Goal: Task Accomplishment & Management: Use online tool/utility

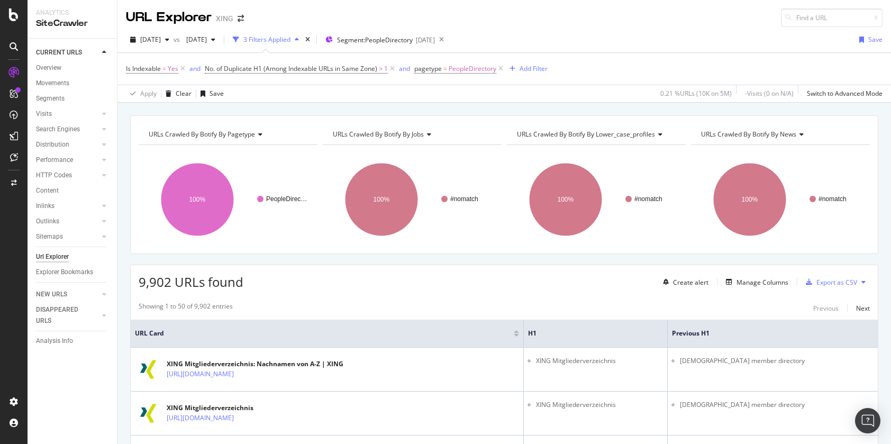
click at [7, 93] on div at bounding box center [13, 93] width 17 height 17
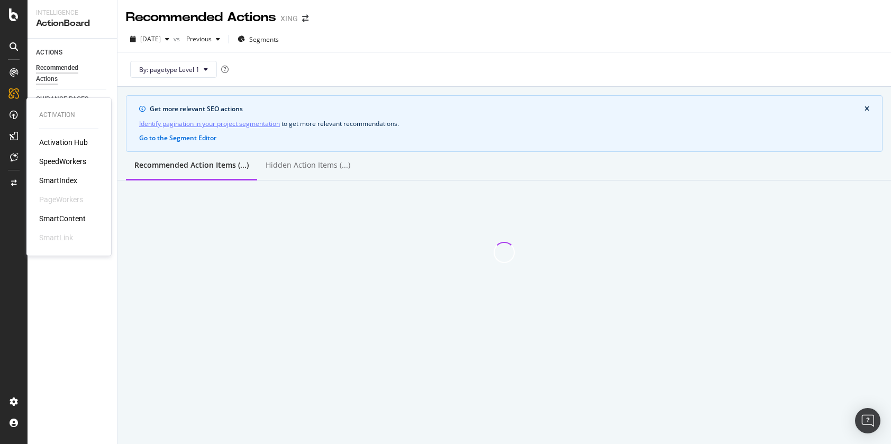
click at [61, 215] on div "SmartContent" at bounding box center [62, 218] width 47 height 11
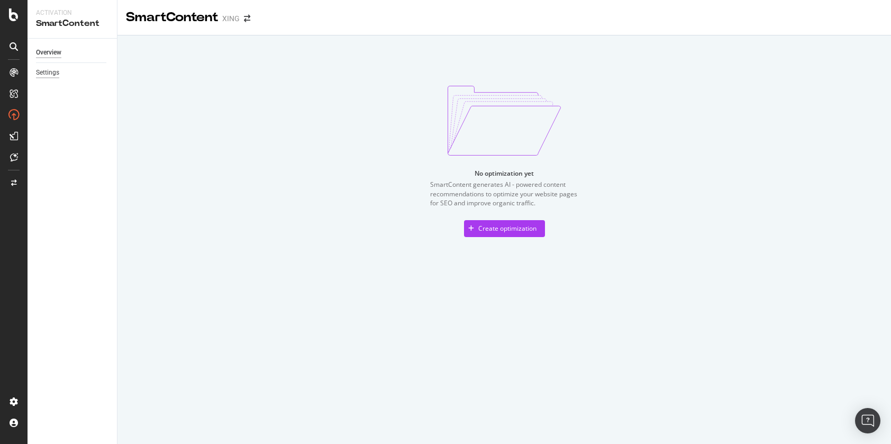
click at [46, 78] on div "Settings" at bounding box center [47, 72] width 23 height 11
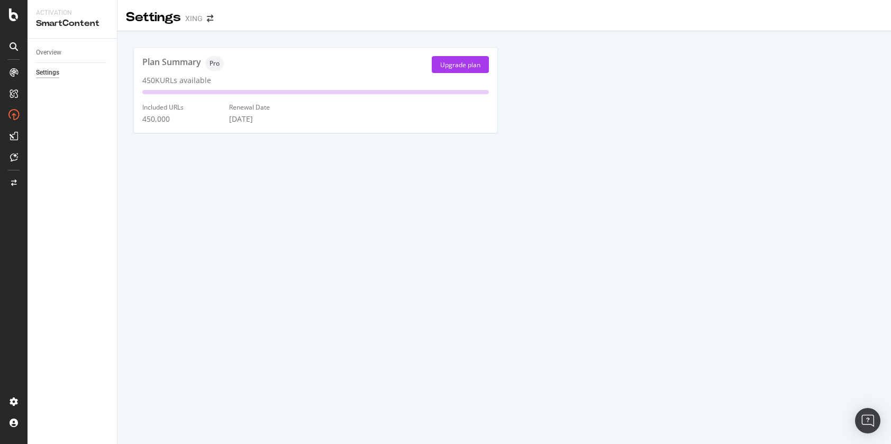
click at [194, 67] on div "Plan Summary" at bounding box center [171, 64] width 59 height 17
click at [58, 176] on div "SmartIndex" at bounding box center [58, 180] width 38 height 11
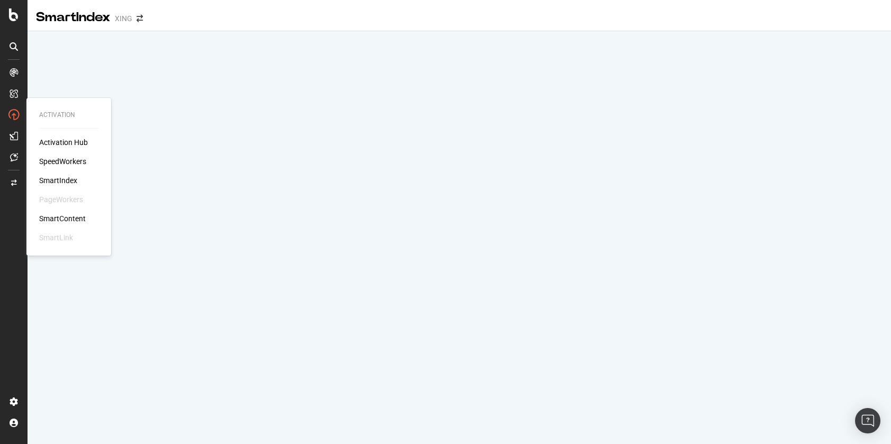
click at [60, 183] on div "SmartIndex" at bounding box center [58, 180] width 38 height 11
